Goal: Information Seeking & Learning: Learn about a topic

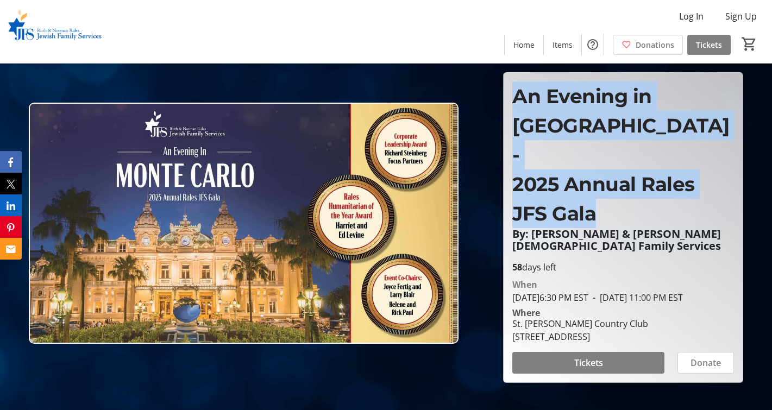
drag, startPoint x: 516, startPoint y: 96, endPoint x: 606, endPoint y: 193, distance: 132.6
click at [606, 194] on h1 "An Evening in [GEOGRAPHIC_DATA] - 2025 Annual Rales JFS Gala" at bounding box center [623, 154] width 222 height 147
copy h1 "An Evening in [GEOGRAPHIC_DATA] - 2025 Annual Rales JFS Gala"
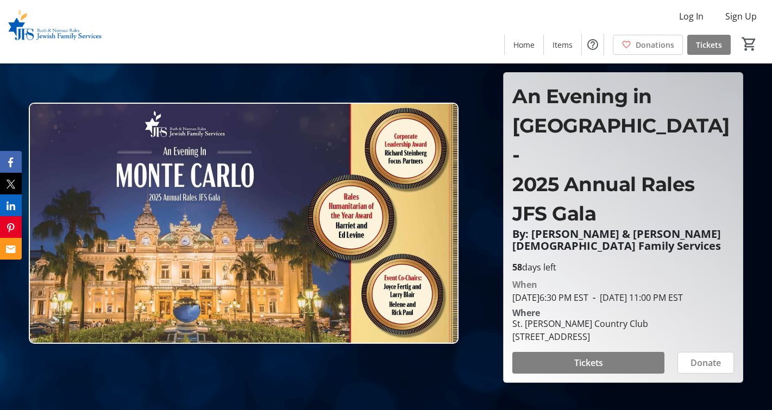
click at [557, 317] on div "St. [PERSON_NAME] Country Club" at bounding box center [580, 323] width 136 height 13
click at [536, 317] on div "St. [PERSON_NAME] Country Club" at bounding box center [580, 323] width 136 height 13
drag, startPoint x: 512, startPoint y: 312, endPoint x: 712, endPoint y: 328, distance: 201.1
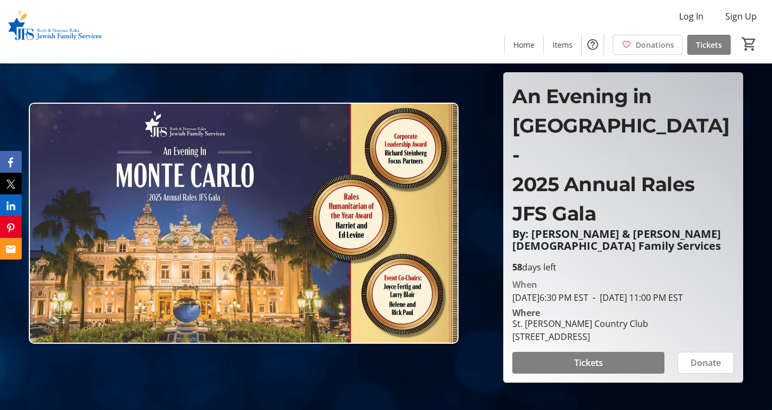
click at [655, 328] on div "[GEOGRAPHIC_DATA][PERSON_NAME] [STREET_ADDRESS]" at bounding box center [580, 330] width 149 height 26
copy div "[GEOGRAPHIC_DATA][PERSON_NAME] [STREET_ADDRESS]"
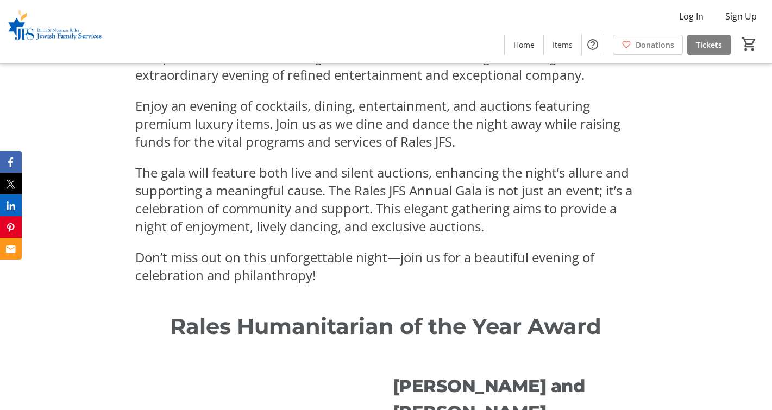
scroll to position [475, 0]
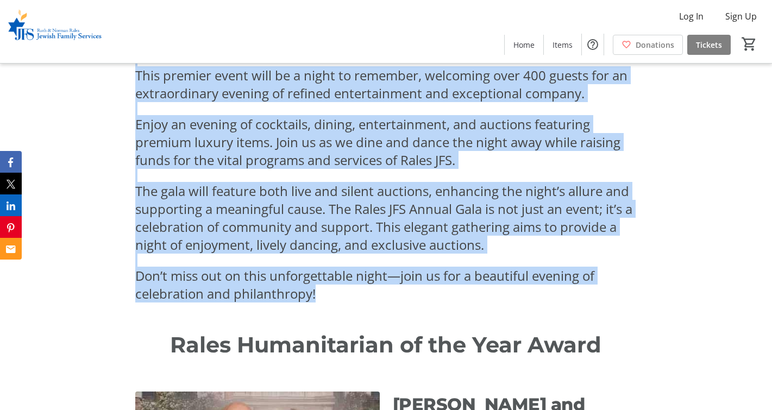
drag, startPoint x: 320, startPoint y: 291, endPoint x: 214, endPoint y: 64, distance: 250.3
click at [214, 64] on div "Join us for an unforgettable evening at the Annual [PERSON_NAME] & [PERSON_NAME…" at bounding box center [385, 159] width 501 height 285
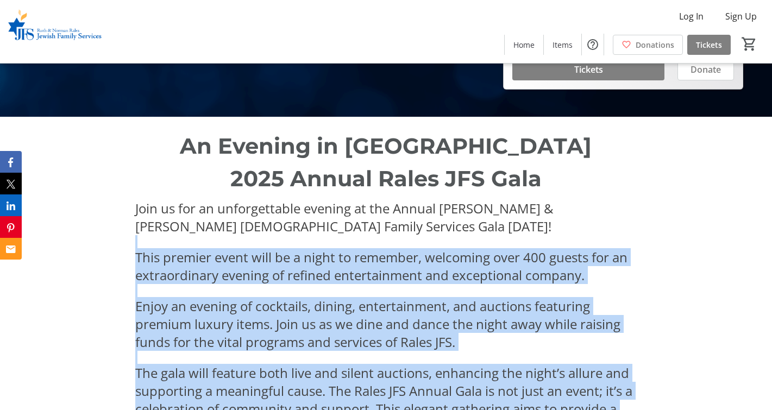
scroll to position [285, 0]
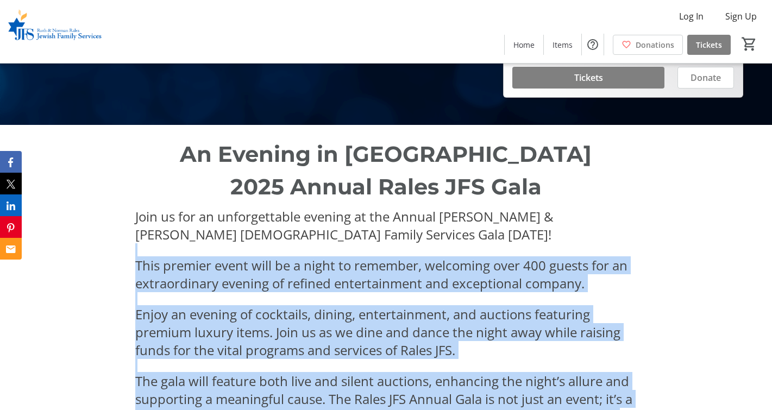
click at [193, 206] on div "An Evening in [GEOGRAPHIC_DATA] 2025 Annual Rales JFS Gala Join us for an unfor…" at bounding box center [385, 315] width 501 height 355
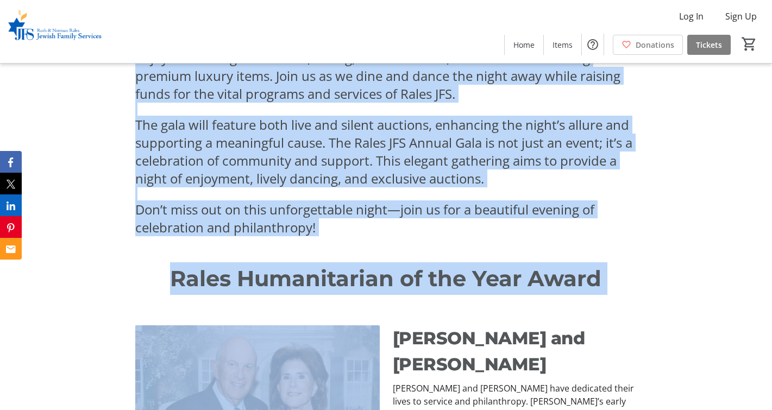
scroll to position [638, 0]
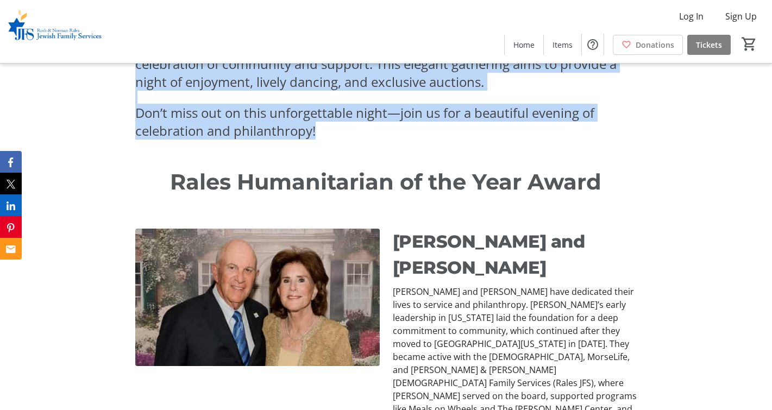
drag, startPoint x: 130, startPoint y: 216, endPoint x: 324, endPoint y: 136, distance: 209.7
copy div "Join us for an unforgettable evening at the Annual [PERSON_NAME] & [PERSON_NAME…"
